Goal: Information Seeking & Learning: Learn about a topic

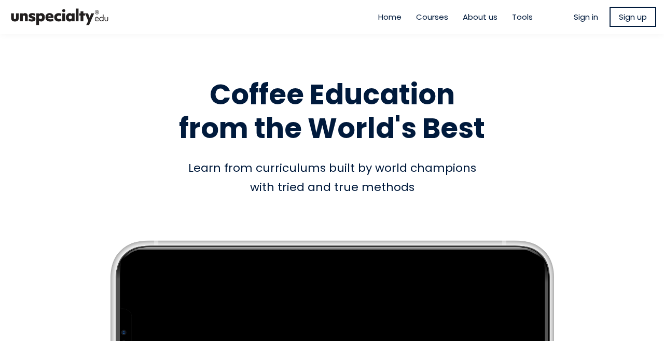
click at [576, 19] on span "Sign in" at bounding box center [585, 17] width 24 height 12
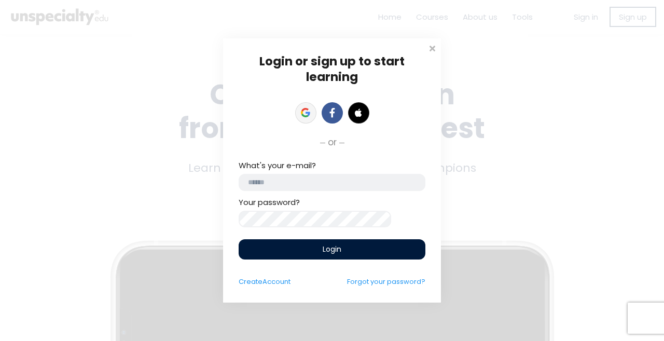
click at [303, 108] on icon at bounding box center [305, 112] width 9 height 9
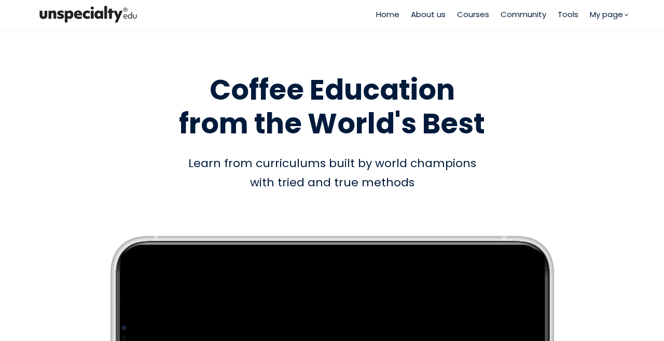
click at [472, 17] on span "Courses" at bounding box center [473, 14] width 32 height 12
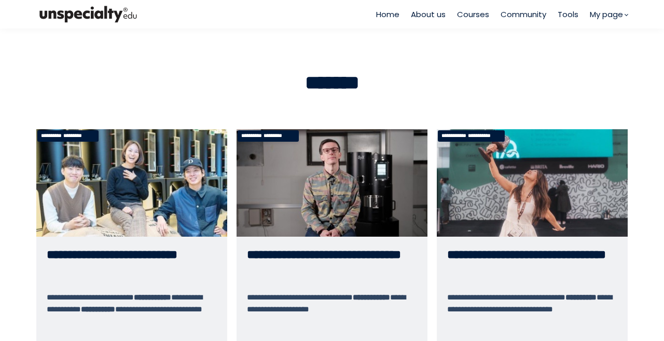
click at [540, 171] on link "**********" at bounding box center [531, 268] width 191 height 278
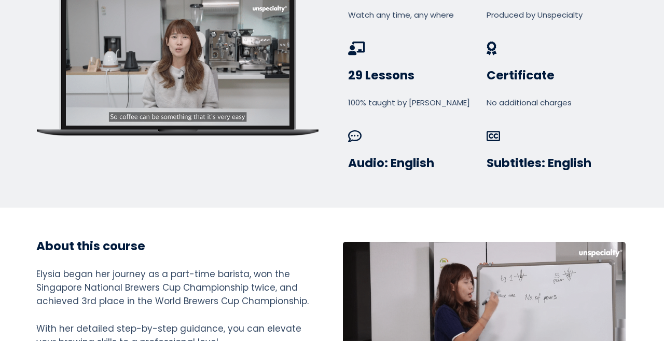
scroll to position [363, 0]
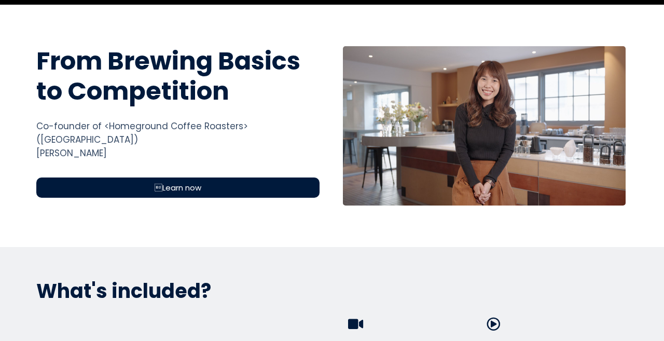
click at [188, 180] on div "Learn now" at bounding box center [177, 187] width 283 height 20
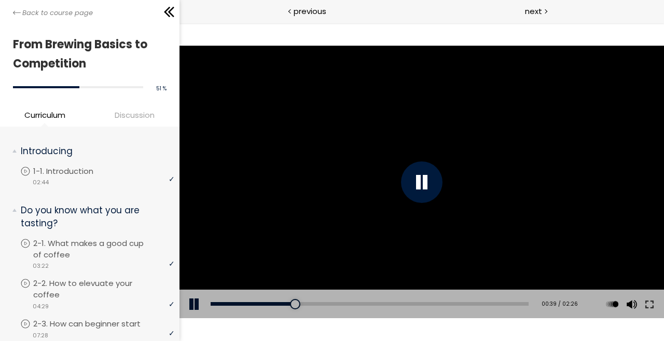
click at [384, 190] on div at bounding box center [421, 182] width 484 height 272
click at [646, 299] on button at bounding box center [648, 303] width 19 height 29
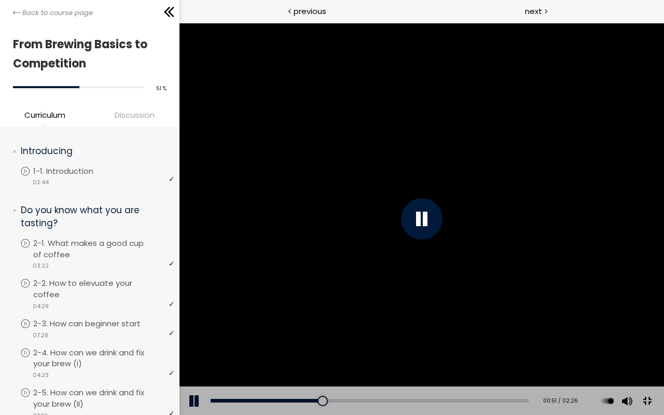
click at [663, 209] on div at bounding box center [421, 219] width 484 height 392
click at [663, 203] on div at bounding box center [421, 219] width 484 height 392
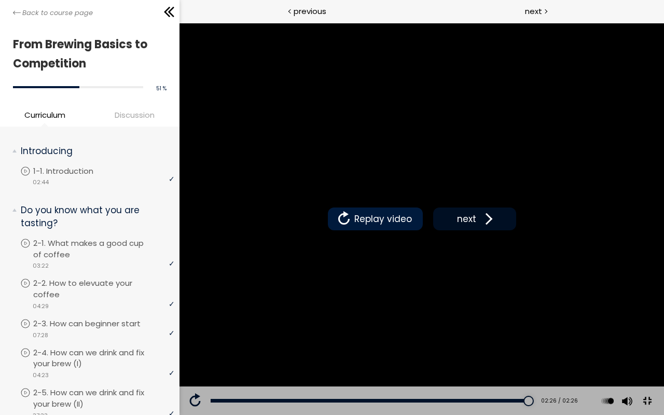
click at [478, 226] on span "next" at bounding box center [466, 218] width 24 height 13
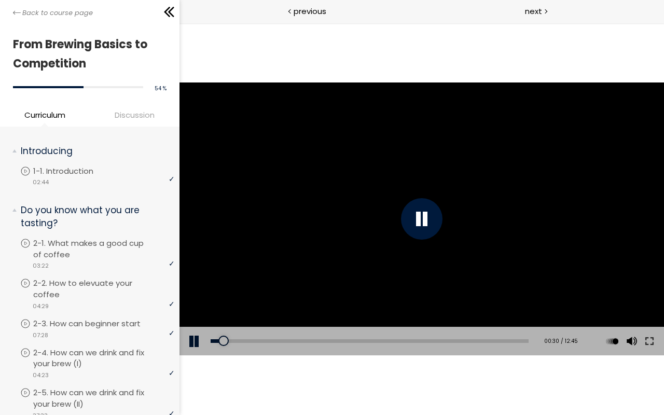
click at [528, 144] on div at bounding box center [421, 218] width 484 height 272
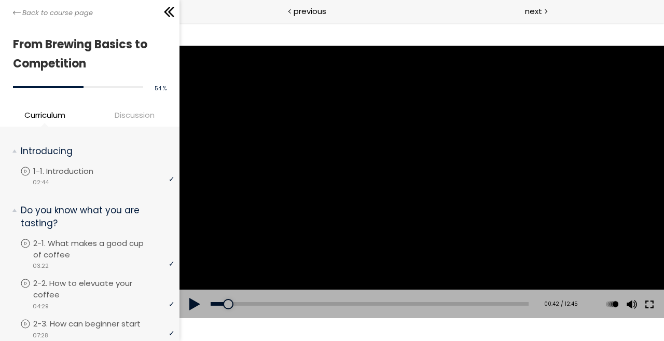
click at [650, 303] on button at bounding box center [648, 303] width 19 height 29
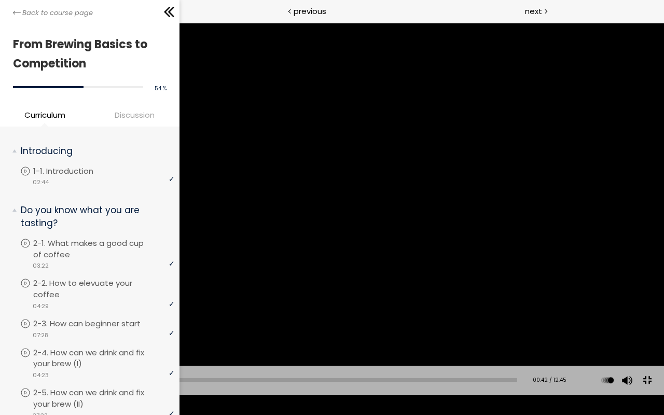
click at [468, 238] on div at bounding box center [332, 207] width 664 height 373
click at [38, 340] on div "00:11" at bounding box center [274, 380] width 486 height 4
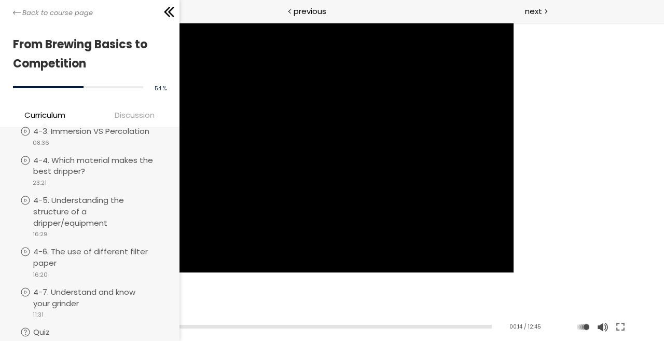
scroll to position [778, 0]
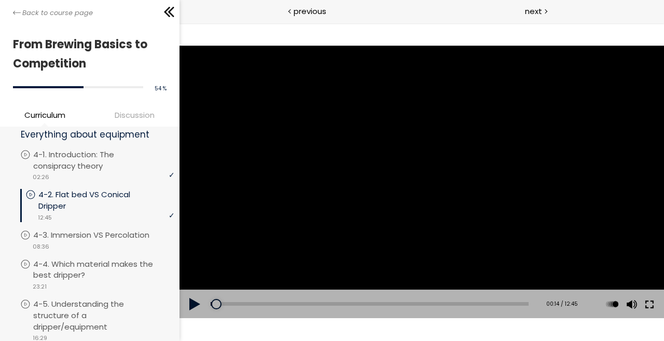
click at [653, 305] on button at bounding box center [648, 303] width 19 height 29
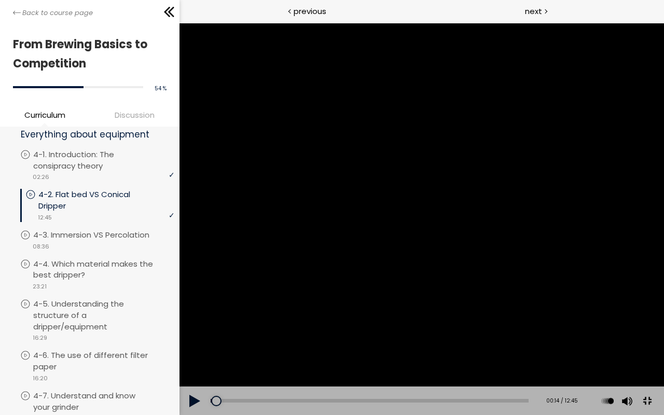
click at [555, 205] on div at bounding box center [421, 219] width 484 height 392
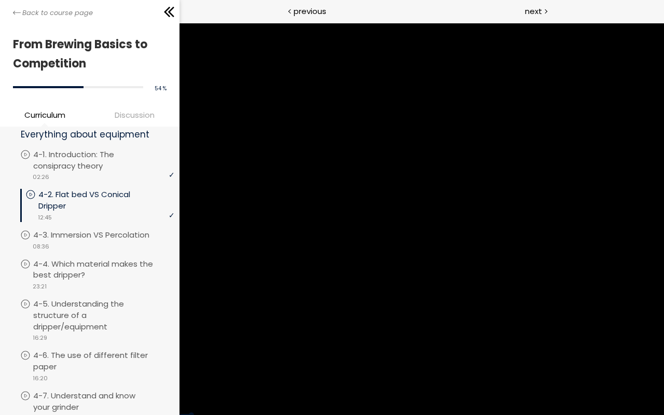
click at [555, 205] on div at bounding box center [421, 219] width 484 height 392
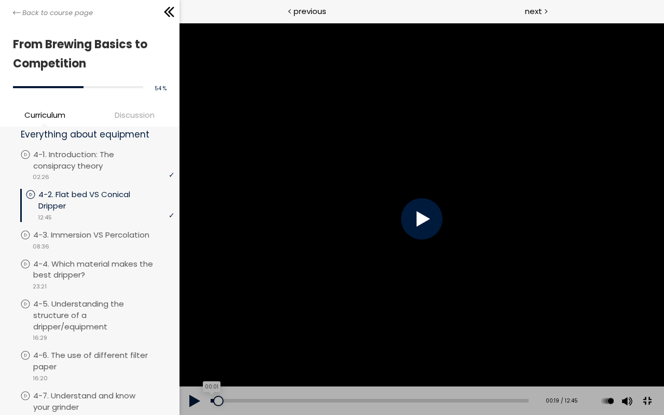
click at [211, 340] on div "00:01" at bounding box center [369, 401] width 318 height 4
click at [182, 279] on div at bounding box center [421, 219] width 484 height 392
click at [436, 153] on div at bounding box center [421, 219] width 484 height 392
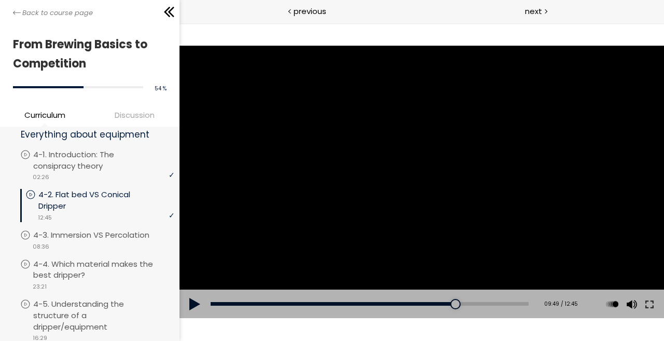
click at [496, 136] on div at bounding box center [421, 182] width 484 height 272
click at [650, 303] on button at bounding box center [648, 303] width 19 height 29
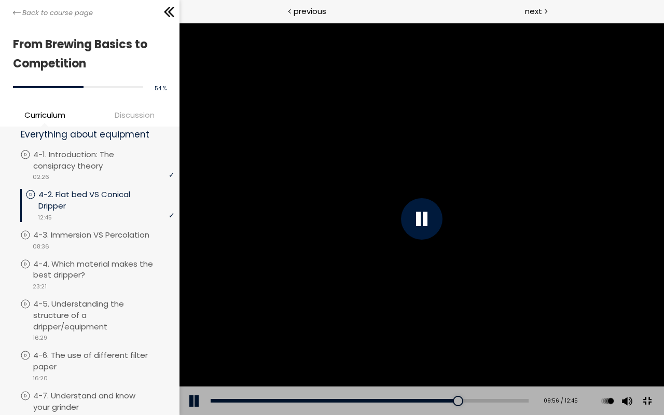
click at [650, 279] on div at bounding box center [421, 219] width 484 height 392
click at [555, 182] on div at bounding box center [421, 219] width 484 height 392
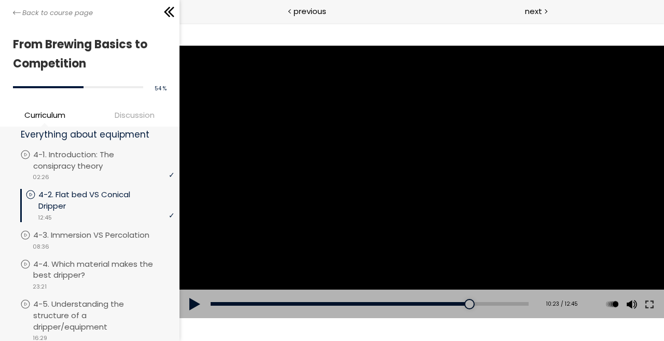
click at [462, 182] on div at bounding box center [421, 182] width 484 height 272
click at [649, 305] on button at bounding box center [648, 303] width 19 height 29
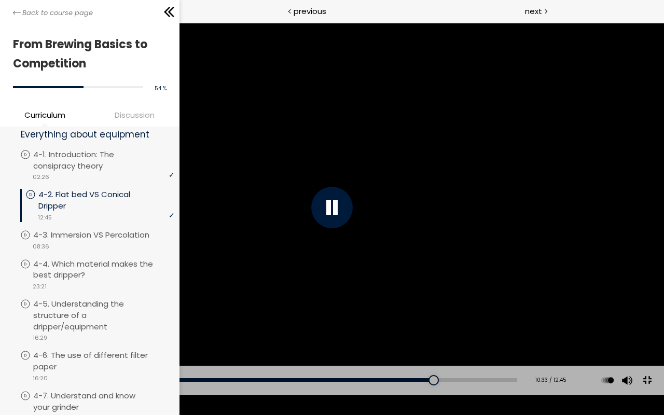
click at [313, 214] on div at bounding box center [331, 207] width 41 height 41
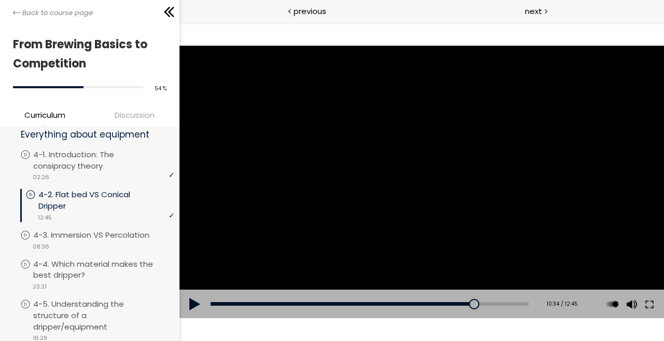
click at [502, 202] on div at bounding box center [421, 182] width 484 height 272
click at [641, 303] on button at bounding box center [648, 303] width 19 height 29
click at [71, 241] on p "4-3. Immersion VS Percolation" at bounding box center [104, 234] width 137 height 11
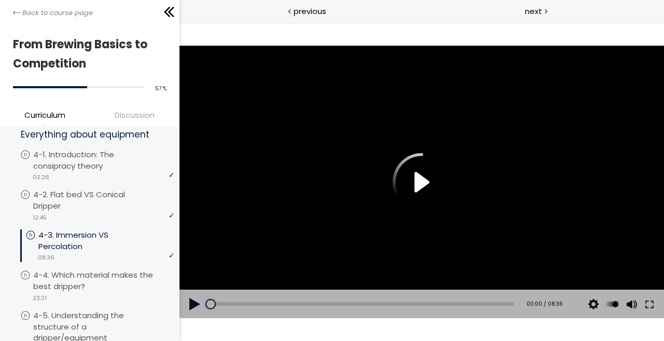
click at [470, 182] on div at bounding box center [421, 182] width 484 height 272
